Goal: Task Accomplishment & Management: Manage account settings

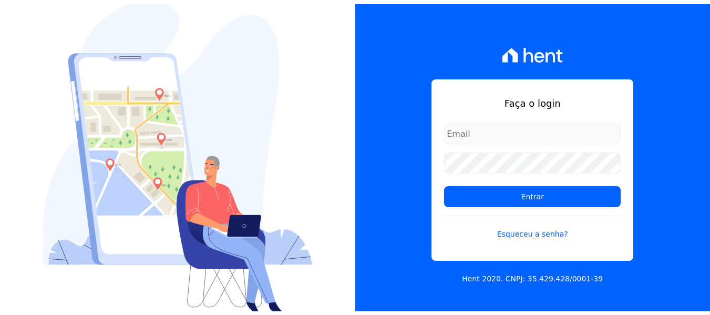
scroll to position [1, 0]
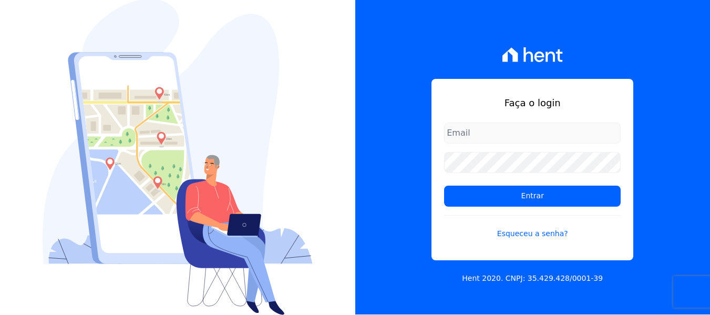
click at [489, 134] on input "email" at bounding box center [532, 132] width 177 height 21
type input "joao@grupovitoriasp.com.br"
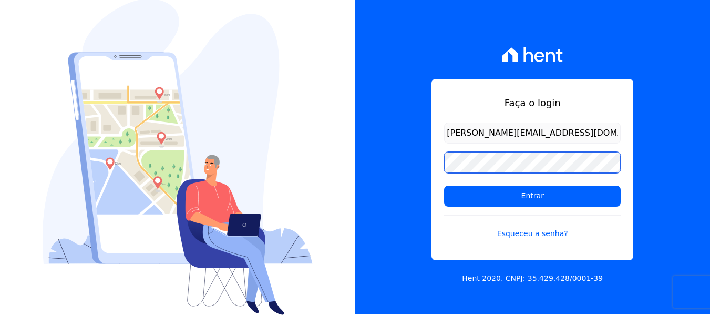
click at [444, 185] on input "Entrar" at bounding box center [532, 195] width 177 height 21
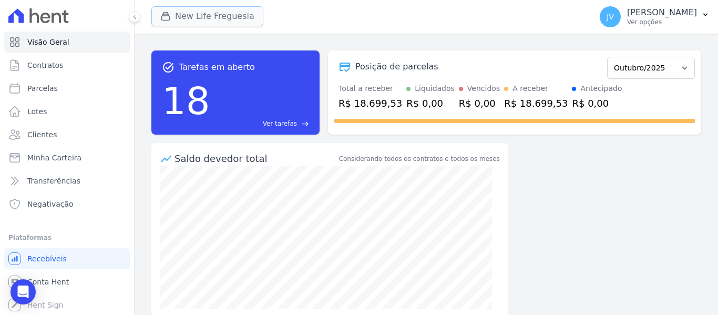
click at [173, 17] on div "button" at bounding box center [167, 16] width 15 height 11
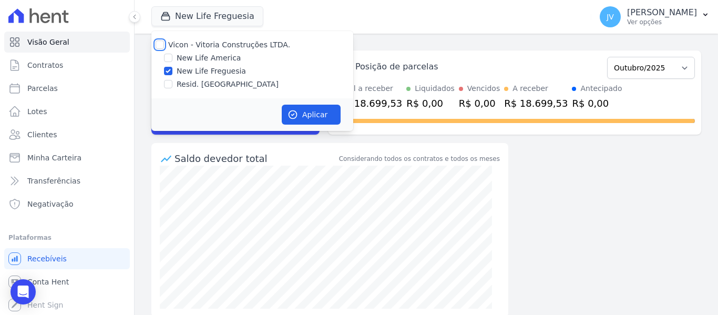
click at [159, 42] on input "Vicon - Vitoria Construções LTDA." at bounding box center [160, 44] width 8 height 8
checkbox input "true"
click at [325, 118] on button "Aplicar" at bounding box center [311, 115] width 59 height 20
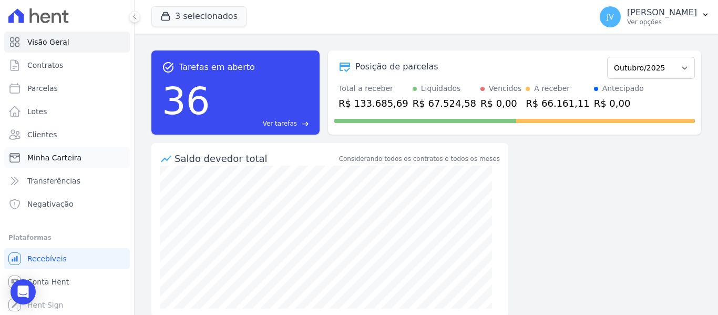
click at [58, 166] on link "Minha Carteira" at bounding box center [67, 157] width 126 height 21
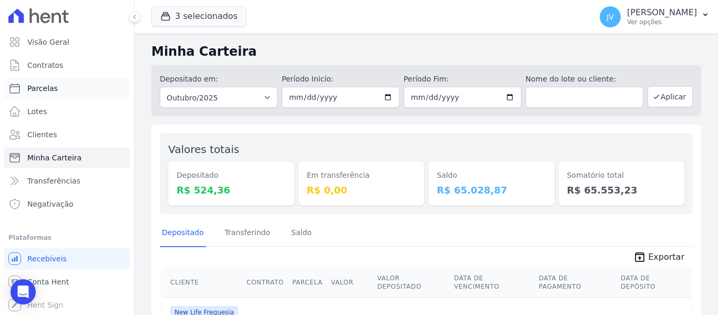
click at [46, 95] on link "Parcelas" at bounding box center [67, 88] width 126 height 21
select select
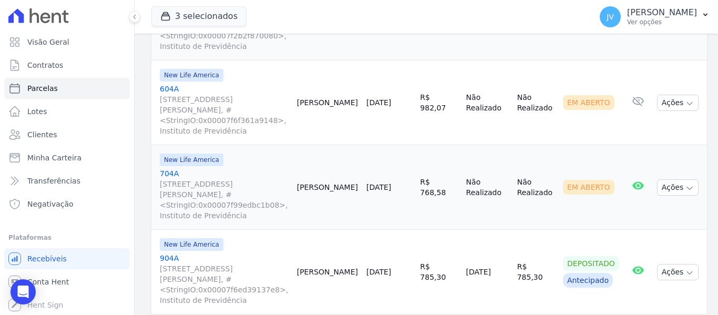
scroll to position [946, 0]
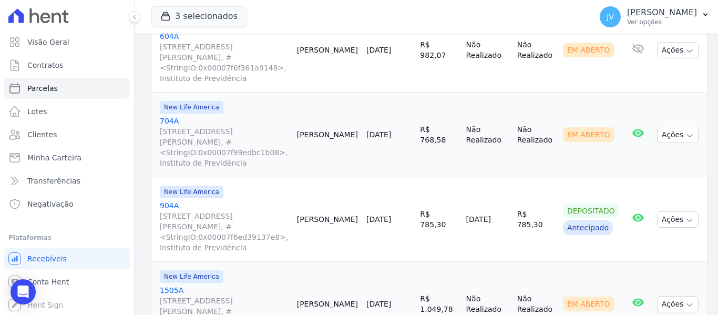
click at [388, 300] on link "[DATE]" at bounding box center [378, 304] width 25 height 8
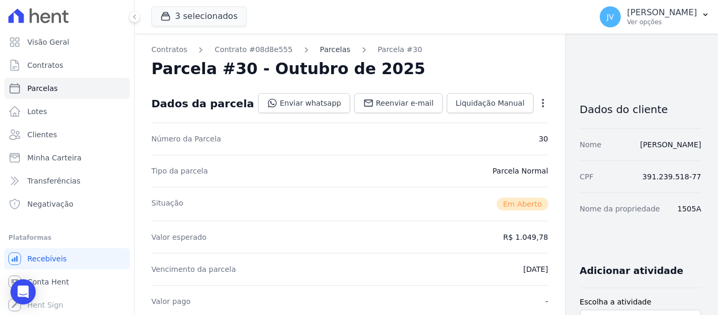
drag, startPoint x: 332, startPoint y: 55, endPoint x: 327, endPoint y: 53, distance: 5.4
click at [326, 50] on link "Parcelas" at bounding box center [335, 49] width 30 height 11
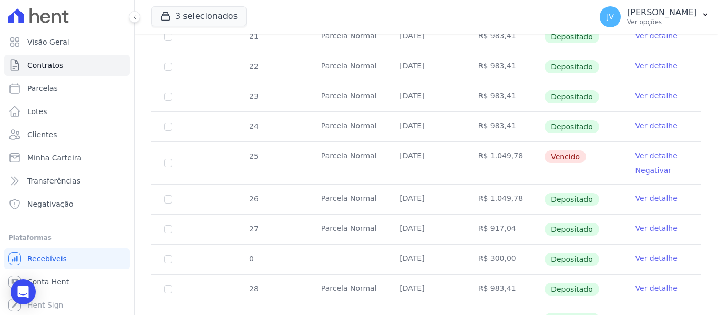
scroll to position [368, 0]
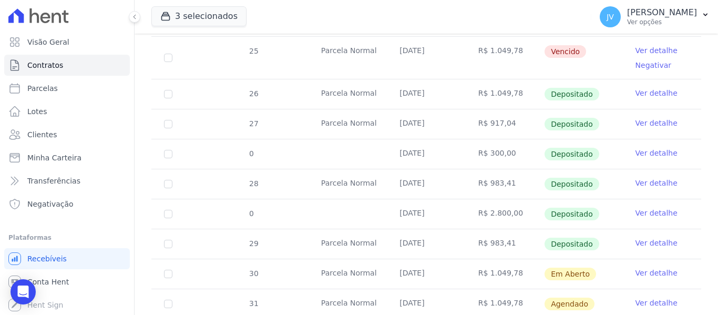
drag, startPoint x: 506, startPoint y: 177, endPoint x: 486, endPoint y: 174, distance: 20.1
click at [486, 174] on td "R$ 983,41" at bounding box center [505, 183] width 78 height 29
copy td "983,41"
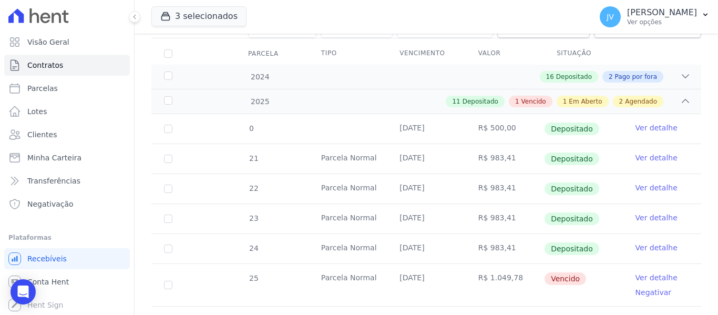
scroll to position [81, 0]
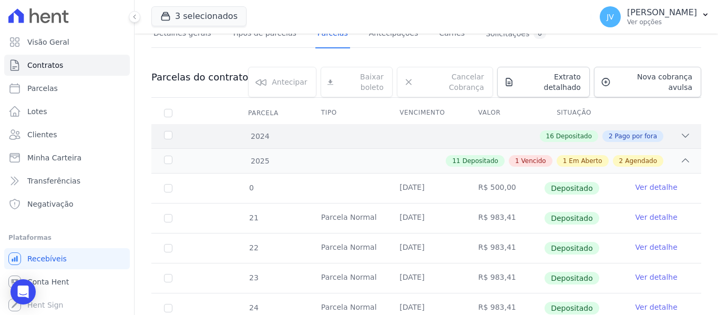
click at [669, 130] on div "16 Depositado 2 Pago por fora" at bounding box center [452, 136] width 475 height 12
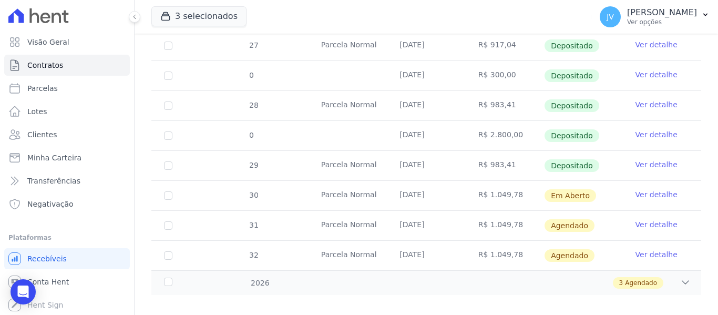
scroll to position [988, 0]
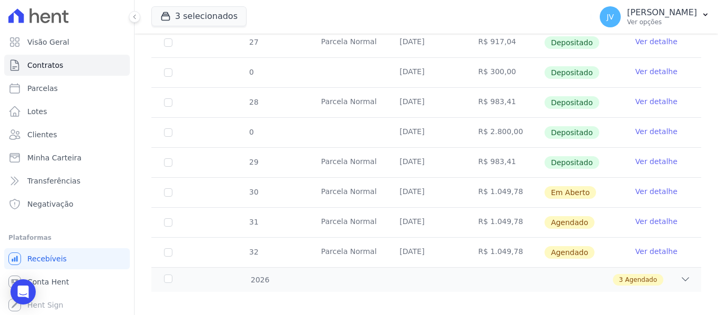
click at [669, 182] on td "Ver detalhe" at bounding box center [662, 192] width 78 height 29
click at [662, 186] on link "Ver detalhe" at bounding box center [656, 191] width 42 height 11
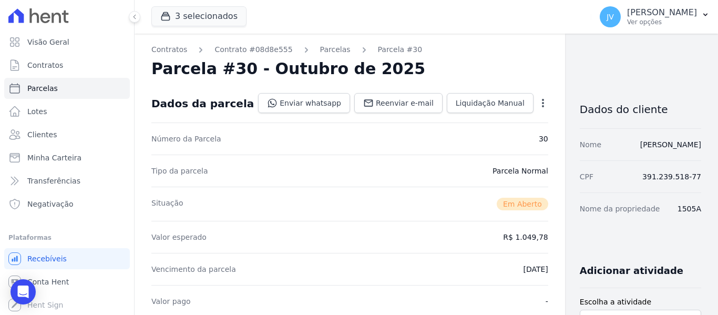
click at [533, 97] on div "Open options Alterar Cancelar Cobrança Cancelar boleto Você está prestes a canc…" at bounding box center [540, 104] width 15 height 18
click at [538, 98] on icon "button" at bounding box center [543, 103] width 11 height 11
click at [451, 131] on link "Cancelar Cobrança" at bounding box center [497, 136] width 92 height 19
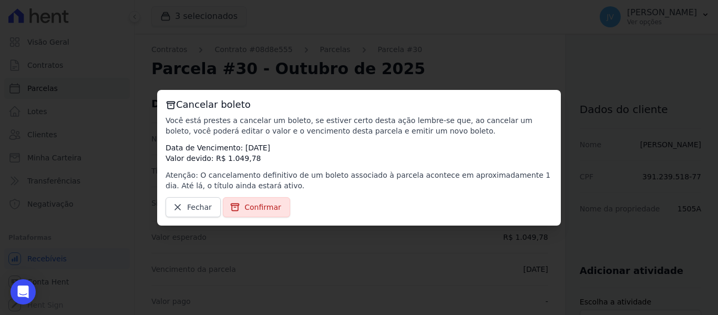
click at [238, 192] on div "Cancelar boleto Você está prestes a cancelar um boleto, se estiver certo desta …" at bounding box center [359, 158] width 404 height 136
click at [244, 204] on span "Confirmar" at bounding box center [262, 207] width 37 height 11
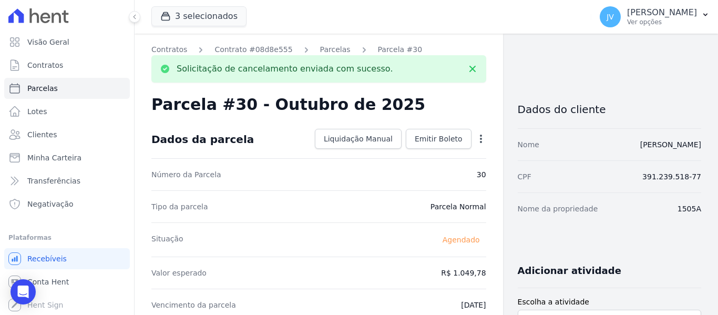
click at [479, 142] on icon "button" at bounding box center [481, 138] width 11 height 11
click at [424, 155] on link "Alterar" at bounding box center [435, 152] width 92 height 19
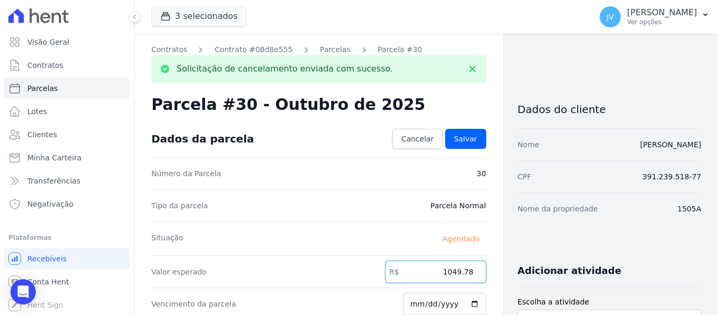
drag, startPoint x: 433, startPoint y: 277, endPoint x: 532, endPoint y: 264, distance: 100.2
paste input "983.41"
type input "983.41"
click at [414, 229] on div "Situação Agendado" at bounding box center [318, 238] width 335 height 34
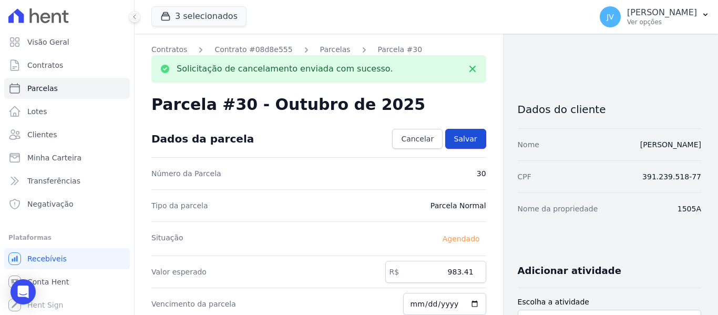
click at [470, 133] on span "Salvar" at bounding box center [465, 138] width 23 height 11
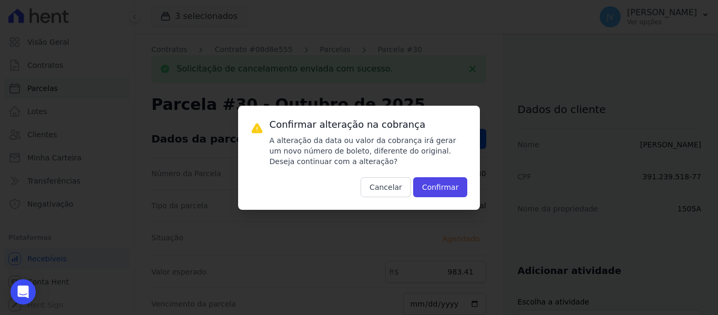
click at [457, 197] on div "Confirmar alteração na cobrança A alteração da data ou valor da cobrança irá ge…" at bounding box center [359, 158] width 242 height 104
click at [453, 189] on button "Confirmar" at bounding box center [440, 187] width 55 height 20
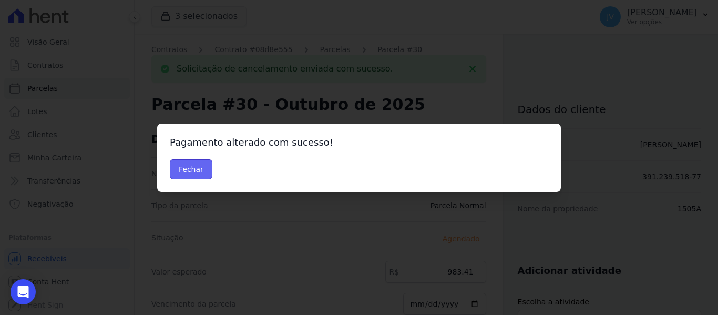
click at [203, 170] on button "Fechar" at bounding box center [191, 169] width 43 height 20
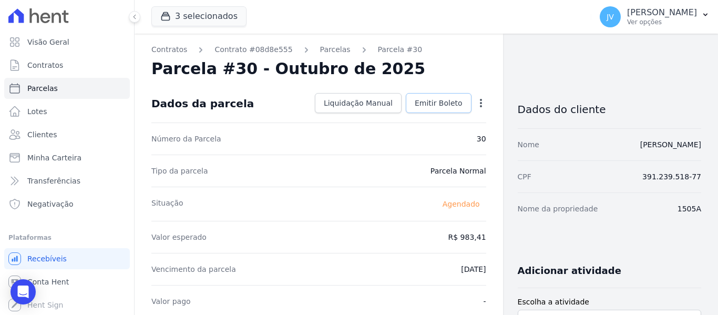
click at [441, 100] on span "Emitir Boleto" at bounding box center [439, 103] width 48 height 11
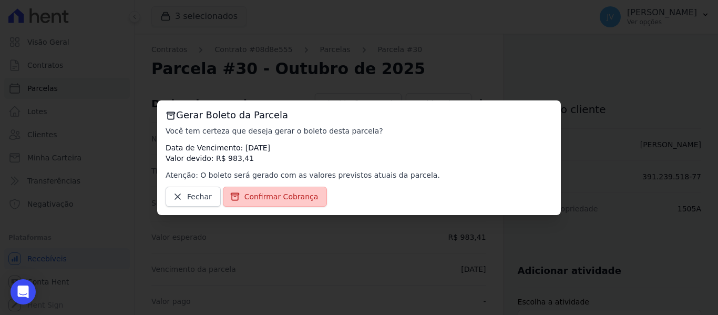
click at [309, 191] on link "Confirmar Cobrança" at bounding box center [275, 197] width 105 height 20
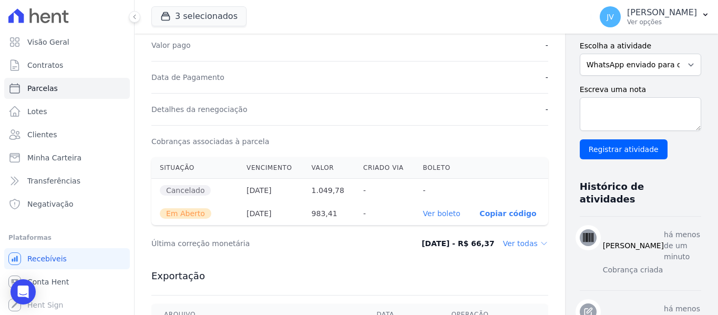
scroll to position [263, 0]
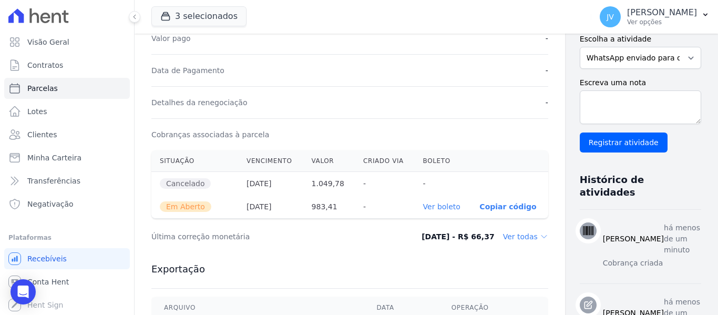
click at [423, 203] on link "Ver boleto" at bounding box center [441, 206] width 37 height 8
click at [65, 158] on span "Minha Carteira" at bounding box center [54, 157] width 54 height 11
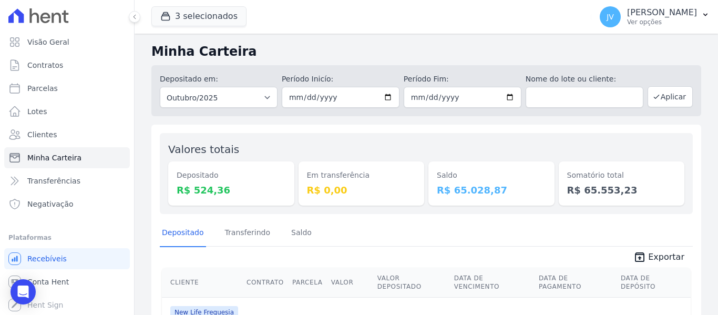
drag, startPoint x: 491, startPoint y: 187, endPoint x: 435, endPoint y: 176, distance: 57.4
click at [435, 176] on div "Saldo R$ 65.028,87" at bounding box center [491, 183] width 126 height 44
click at [396, 150] on div "Em transferência R$ 0,00" at bounding box center [361, 173] width 126 height 64
click at [300, 37] on div "Minha Carteira Depositado em: Todos os meses Setembro/2022 Outubro/2022 Novembr…" at bounding box center [426, 208] width 583 height 349
click at [448, 58] on h2 "Minha Carteira" at bounding box center [426, 51] width 550 height 19
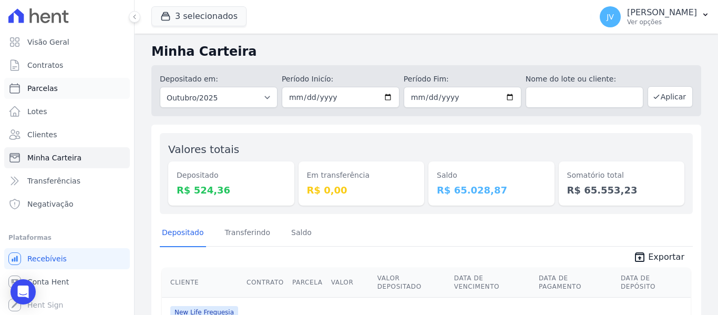
click at [49, 90] on span "Parcelas" at bounding box center [42, 88] width 30 height 11
select select
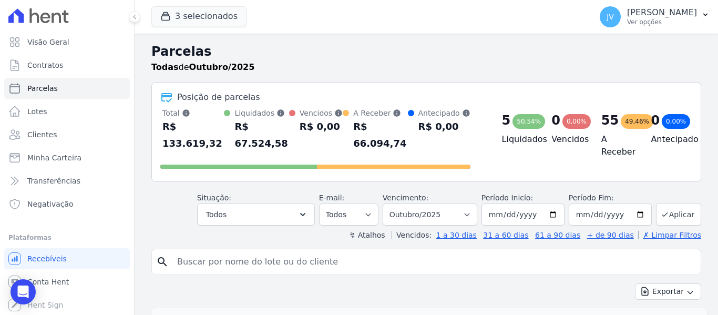
drag, startPoint x: 368, startPoint y: 74, endPoint x: 337, endPoint y: 81, distance: 32.4
click at [337, 81] on div "Parcelas Todas de Outubro/2025" at bounding box center [426, 62] width 550 height 40
drag, startPoint x: 240, startPoint y: 70, endPoint x: 151, endPoint y: 50, distance: 91.0
click at [151, 50] on div "Parcelas Todas de Outubro/2025" at bounding box center [426, 62] width 550 height 40
click at [337, 84] on div "Posição de parcelas Total Soma das parcelas pagas, vencidas, em aberto e agenda…" at bounding box center [426, 132] width 550 height 100
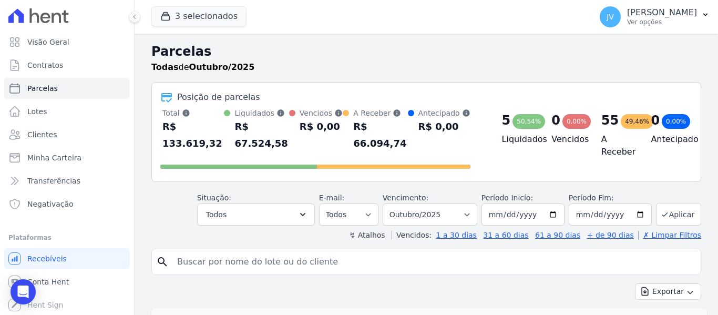
click at [435, 192] on div "Vencimento: Filtrar por período ──────── Todos os meses Setembro/2022 Outubro/2…" at bounding box center [430, 208] width 95 height 33
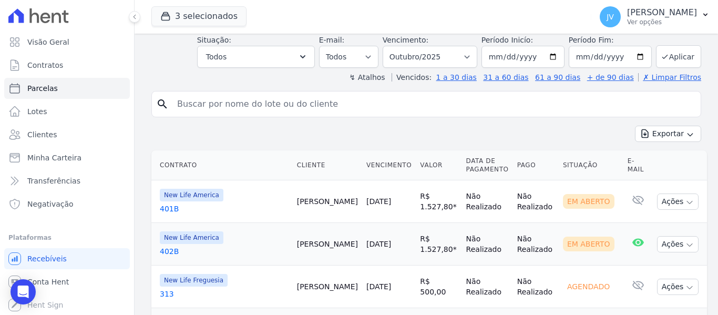
scroll to position [263, 0]
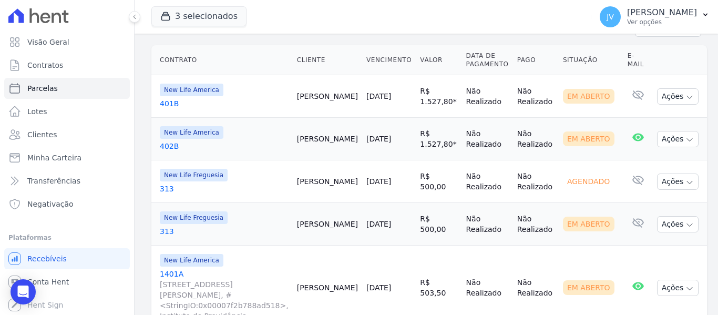
click at [353, 102] on td "[PERSON_NAME]" at bounding box center [327, 96] width 69 height 43
